Goal: Check status: Check status

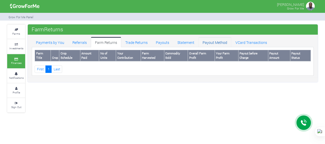
click at [215, 41] on link "Payout Method" at bounding box center [215, 42] width 33 height 10
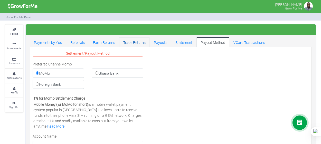
click at [136, 42] on link "Trade Returns" at bounding box center [134, 42] width 31 height 10
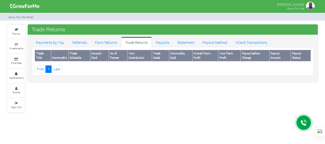
click at [97, 55] on th "Amount Paid" at bounding box center [99, 55] width 19 height 11
click at [158, 42] on link "Payouts" at bounding box center [163, 42] width 22 height 10
